Goal: Obtain resource: Download file/media

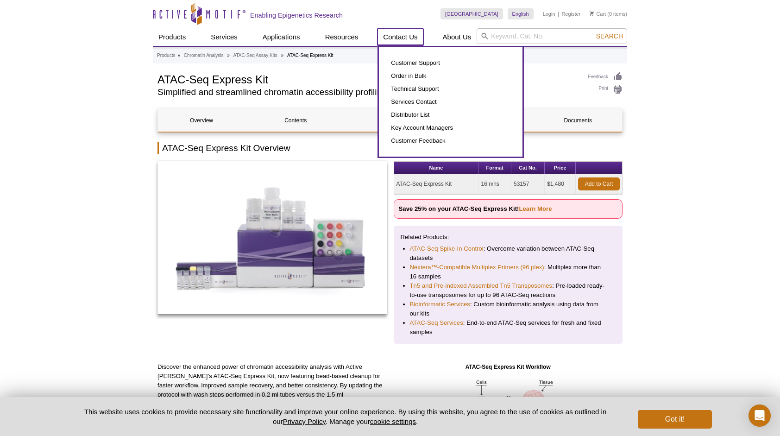
click at [397, 33] on link "Contact Us" at bounding box center [400, 37] width 45 height 18
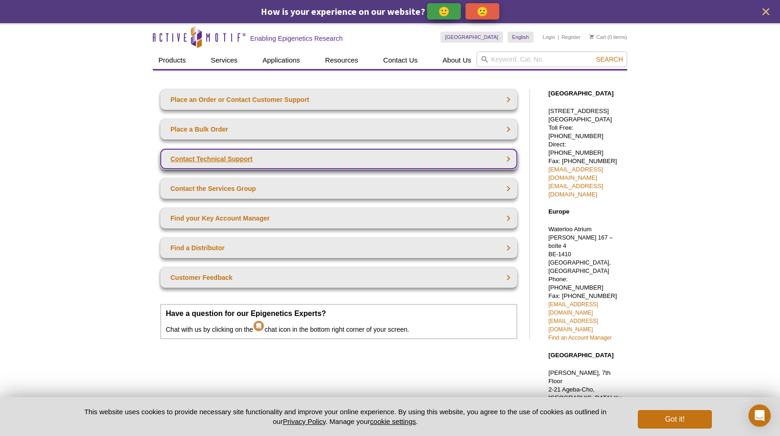
click at [299, 164] on link "Contact Technical Support" at bounding box center [338, 159] width 357 height 20
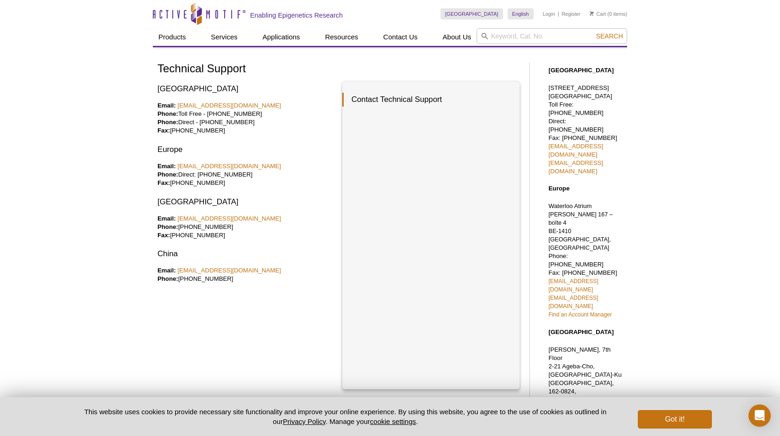
drag, startPoint x: 723, startPoint y: 170, endPoint x: 719, endPoint y: 173, distance: 4.9
click at [723, 170] on div "Active Motif Logo Enabling Epigenetics Research 0 Search Skip to content Active…" at bounding box center [390, 337] width 780 height 675
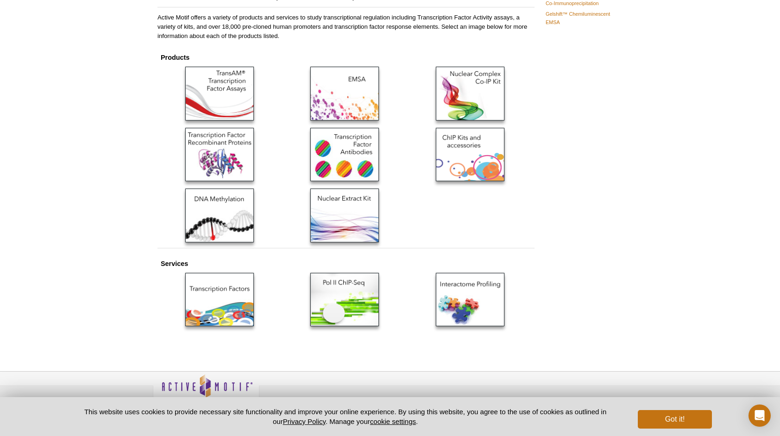
scroll to position [112, 0]
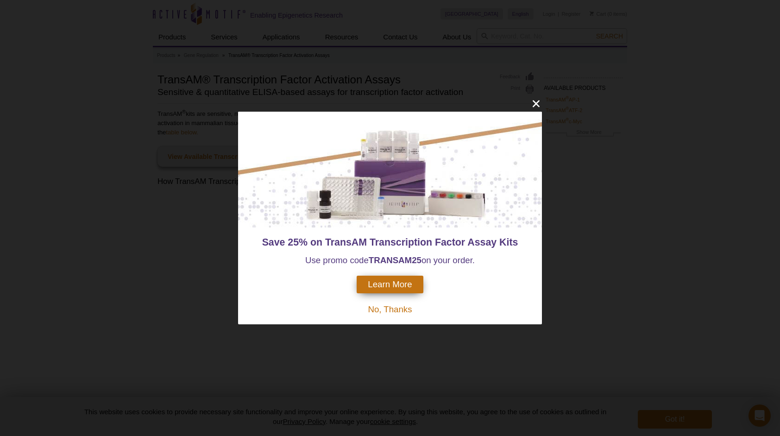
click at [406, 308] on span "No, Thanks" at bounding box center [390, 309] width 44 height 10
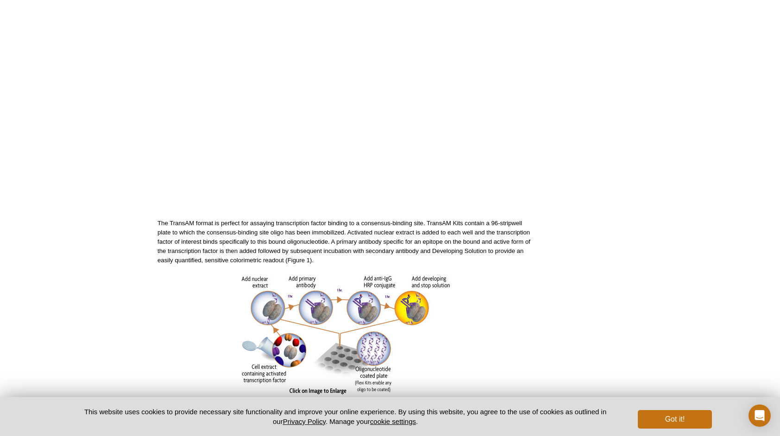
scroll to position [232, 0]
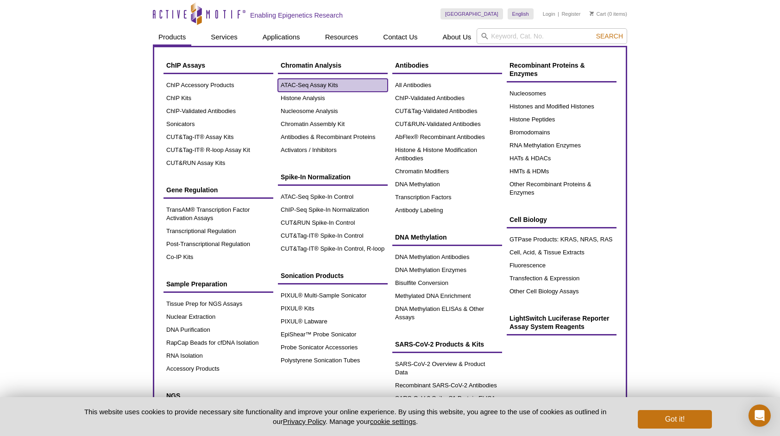
click at [343, 88] on link "ATAC-Seq Assay Kits" at bounding box center [333, 85] width 110 height 13
click at [318, 86] on link "ATAC-Seq Assay Kits" at bounding box center [333, 85] width 110 height 13
click at [301, 83] on link "ATAC-Seq Assay Kits" at bounding box center [333, 85] width 110 height 13
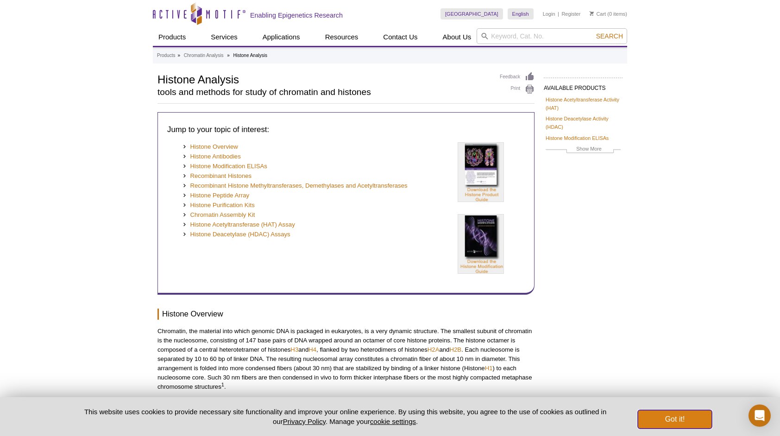
click at [700, 420] on button "Got it!" at bounding box center [675, 419] width 74 height 19
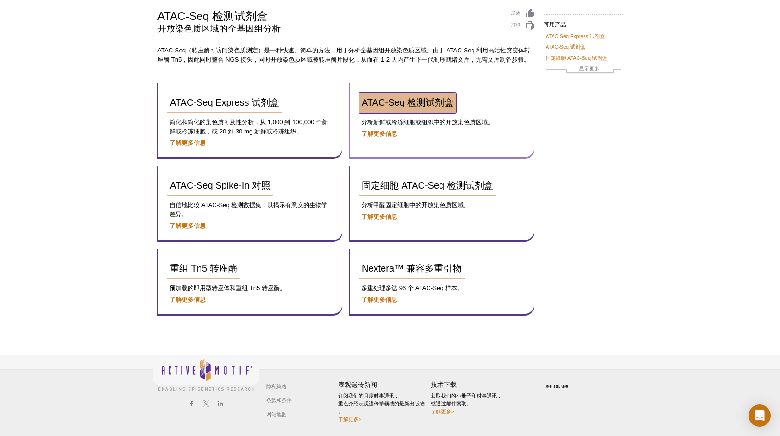
scroll to position [72, 0]
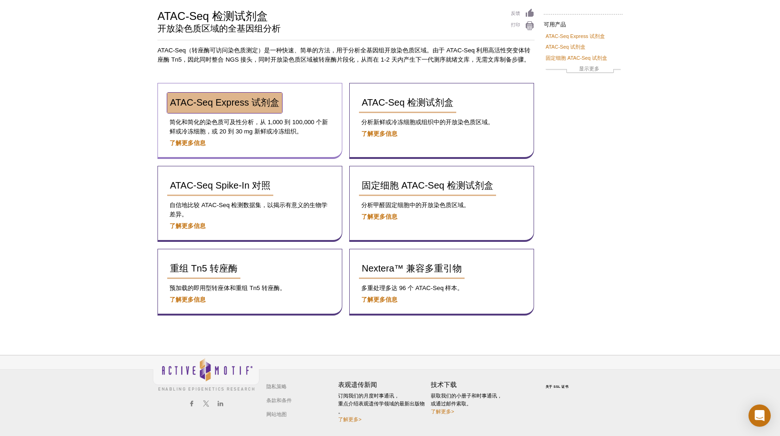
click at [238, 103] on span "ATAC-Seq Express 试剂盒" at bounding box center [224, 102] width 109 height 10
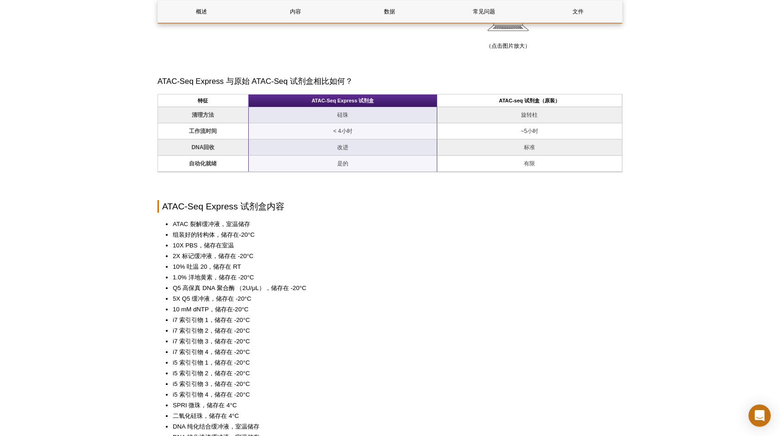
scroll to position [649, 0]
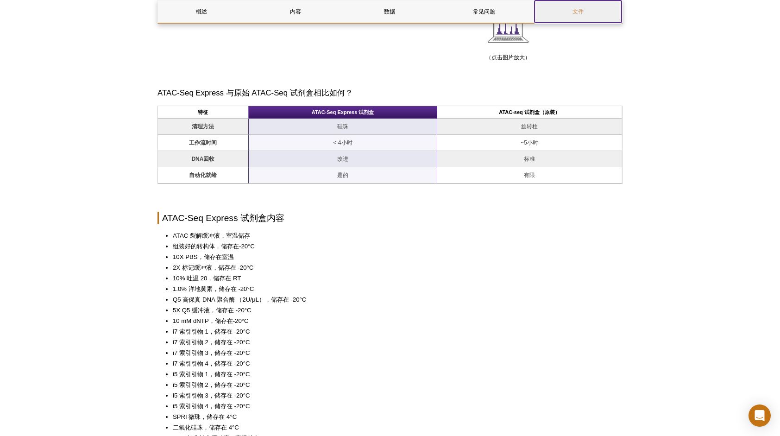
click at [587, 13] on link "文件" at bounding box center [578, 11] width 87 height 22
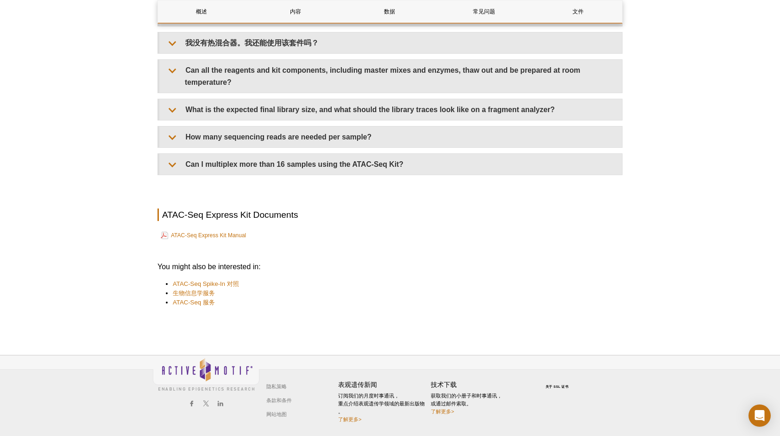
scroll to position [1777, 0]
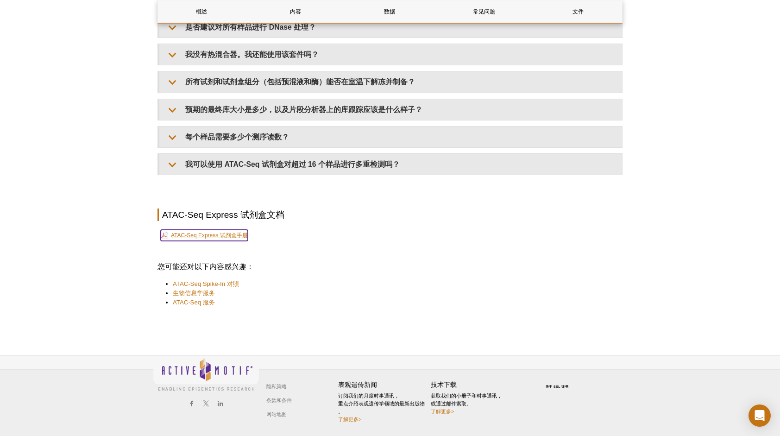
click at [224, 237] on link "ATAC-Seq Express 试剂盒手册" at bounding box center [204, 235] width 87 height 11
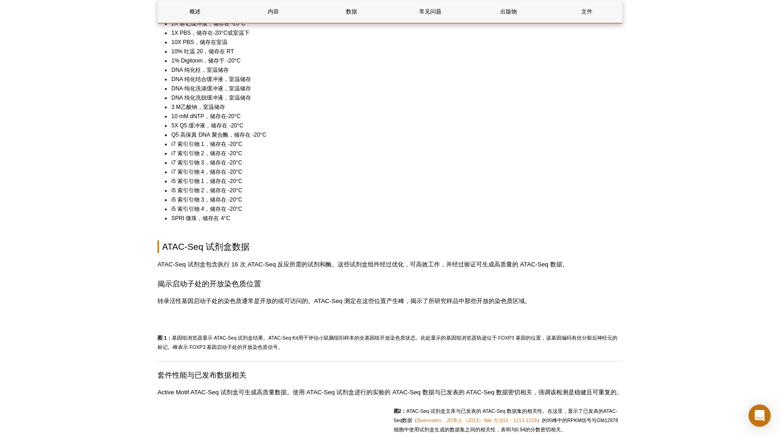
scroll to position [695, 0]
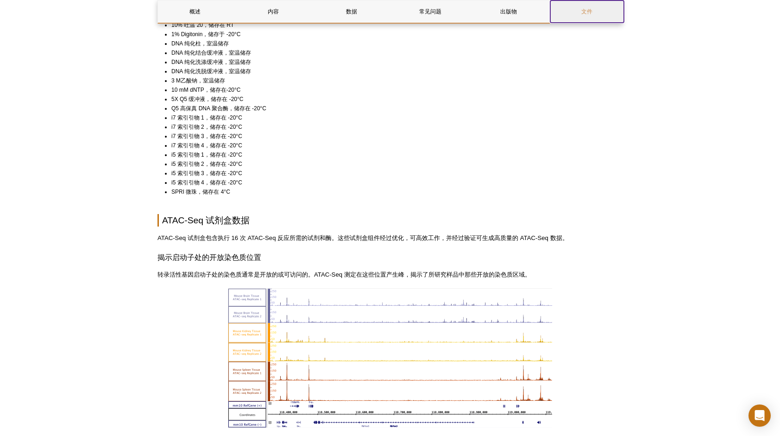
click at [588, 17] on link "文件" at bounding box center [587, 11] width 74 height 22
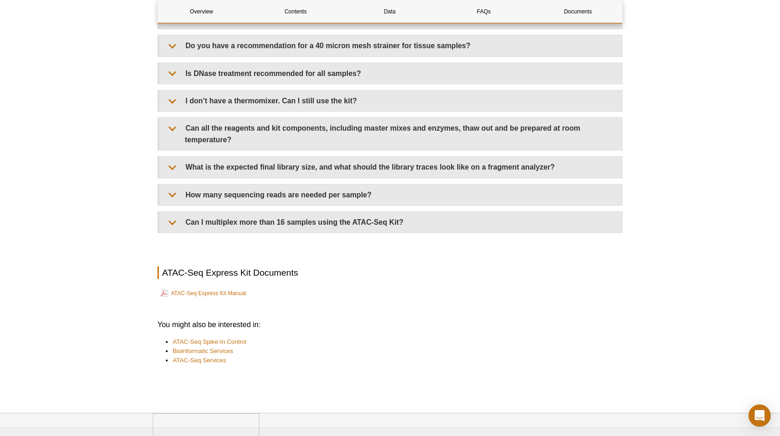
scroll to position [2131, 0]
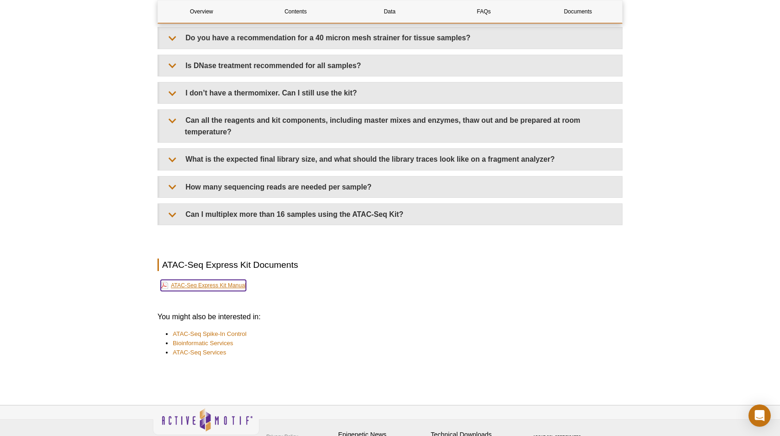
click at [222, 282] on link "ATAC-Seq Express Kit Manual" at bounding box center [203, 285] width 85 height 11
